Goal: Navigation & Orientation: Find specific page/section

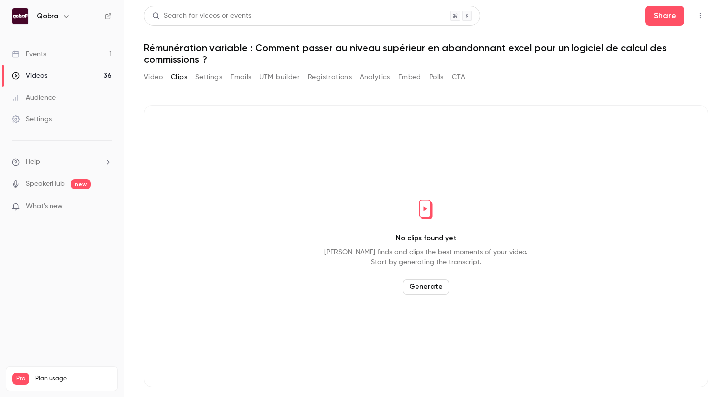
click at [105, 53] on link "Events 1" at bounding box center [62, 54] width 124 height 22
click at [62, 55] on link "Events 1" at bounding box center [62, 54] width 124 height 22
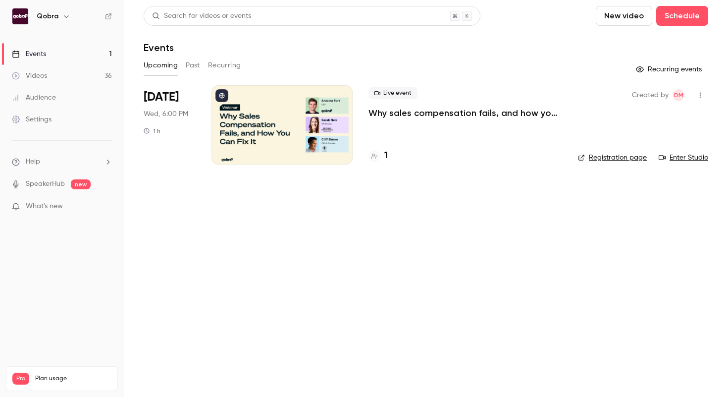
click at [603, 160] on link "Registration page" at bounding box center [612, 158] width 69 height 10
